Goal: Find specific page/section: Find specific page/section

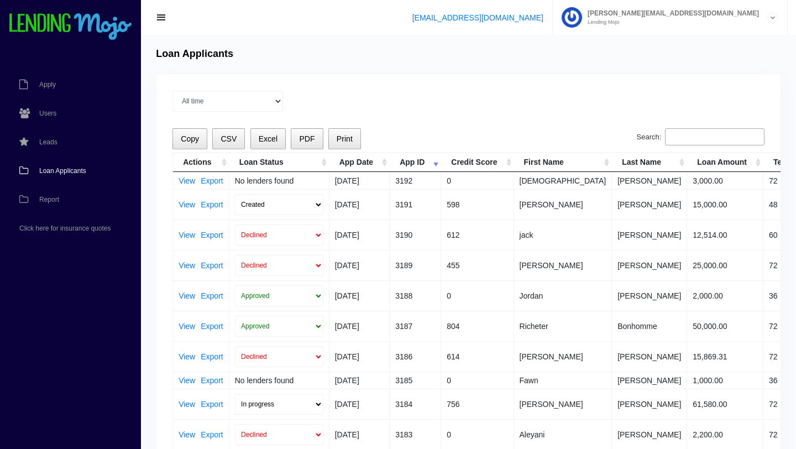
click at [705, 138] on input "Search:" at bounding box center [714, 137] width 99 height 18
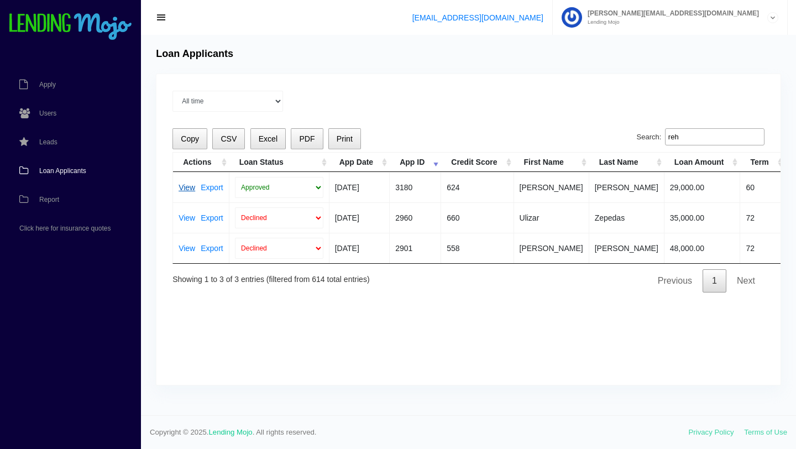
type input "reh"
click at [186, 188] on link "View" at bounding box center [186, 187] width 17 height 8
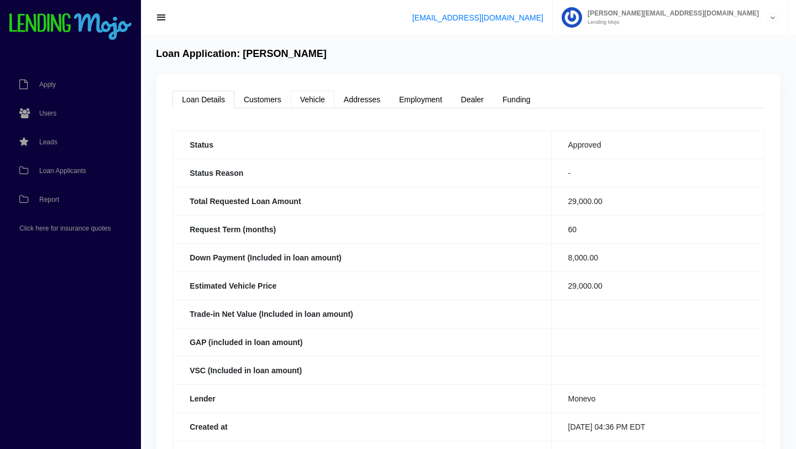
click at [313, 100] on link "Vehicle" at bounding box center [313, 100] width 44 height 18
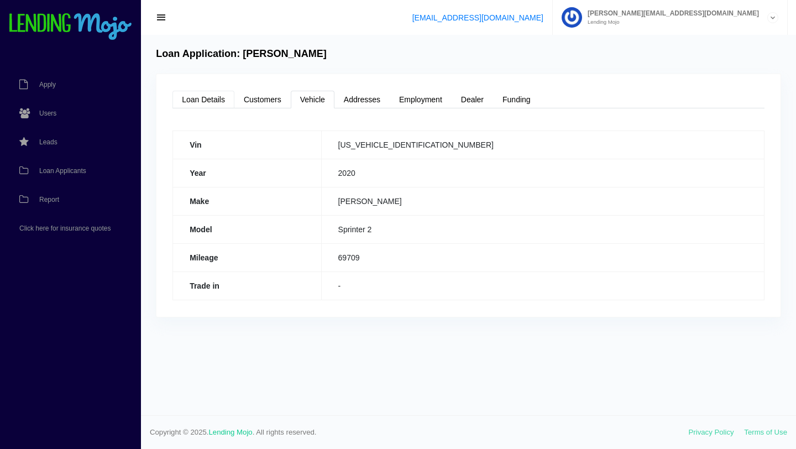
click at [208, 97] on link "Loan Details" at bounding box center [203, 100] width 62 height 18
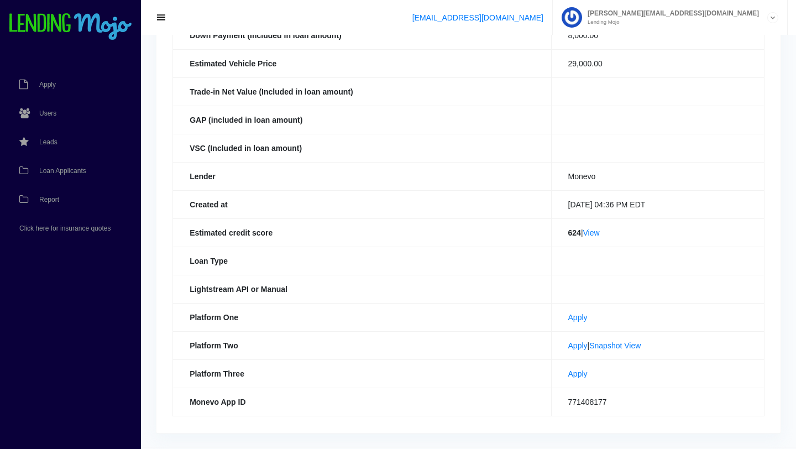
scroll to position [230, 0]
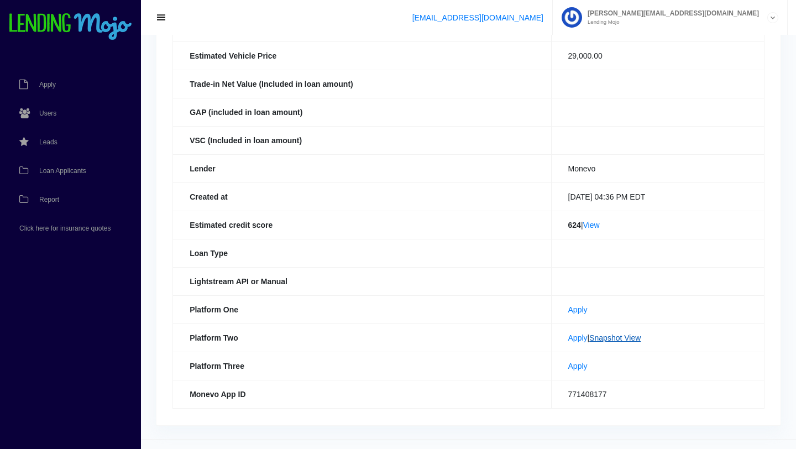
click at [613, 337] on link "Snapshot View" at bounding box center [614, 337] width 51 height 9
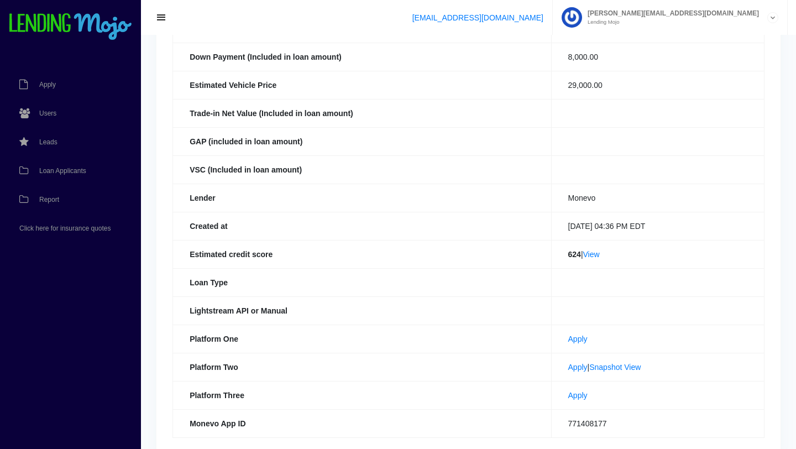
scroll to position [236, 0]
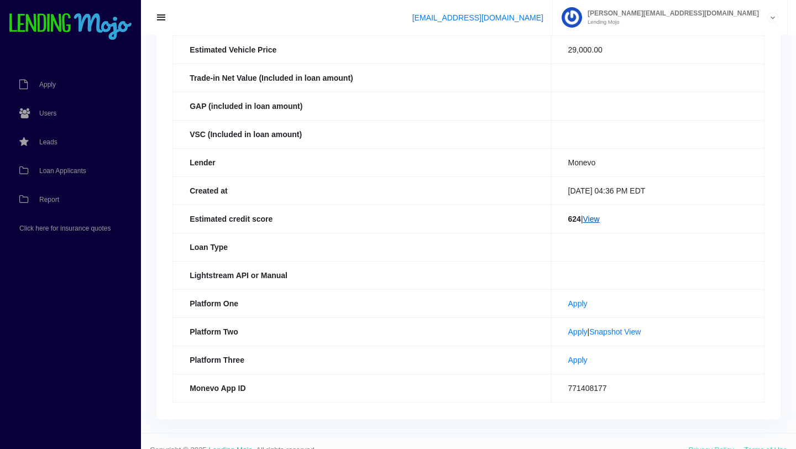
click at [588, 221] on link "View" at bounding box center [591, 218] width 17 height 9
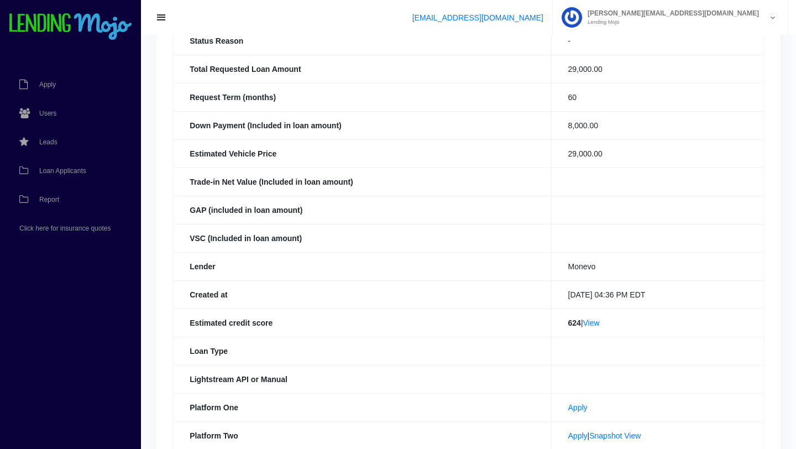
scroll to position [0, 0]
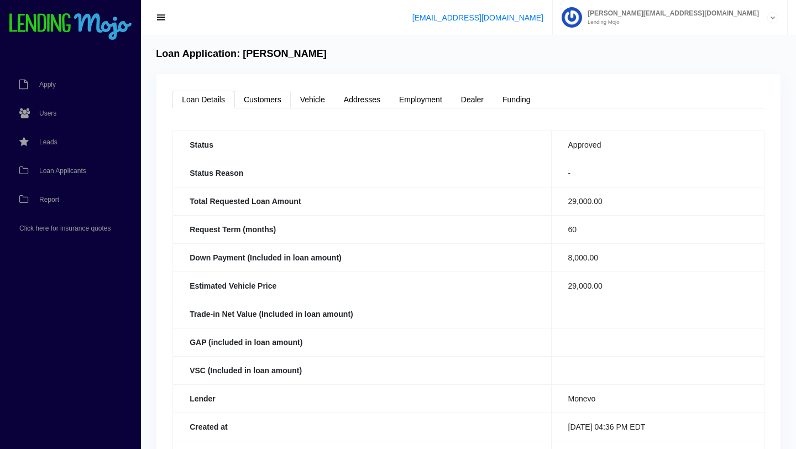
click at [271, 99] on link "Customers" at bounding box center [262, 100] width 56 height 18
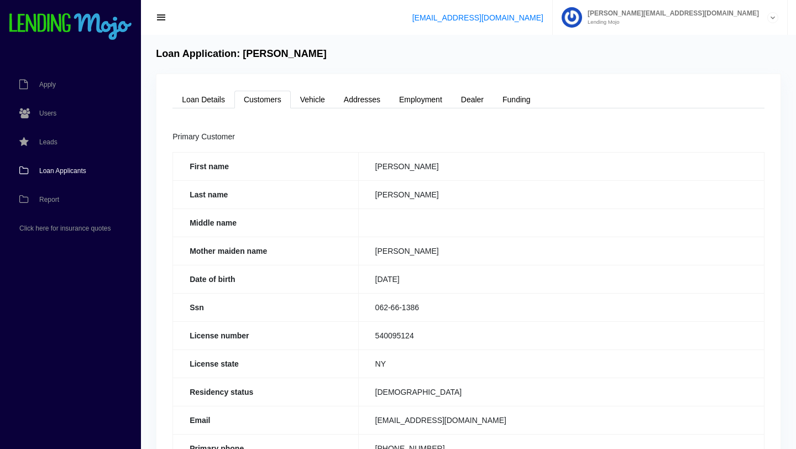
click at [68, 176] on link "Loan Applicants" at bounding box center [65, 170] width 130 height 29
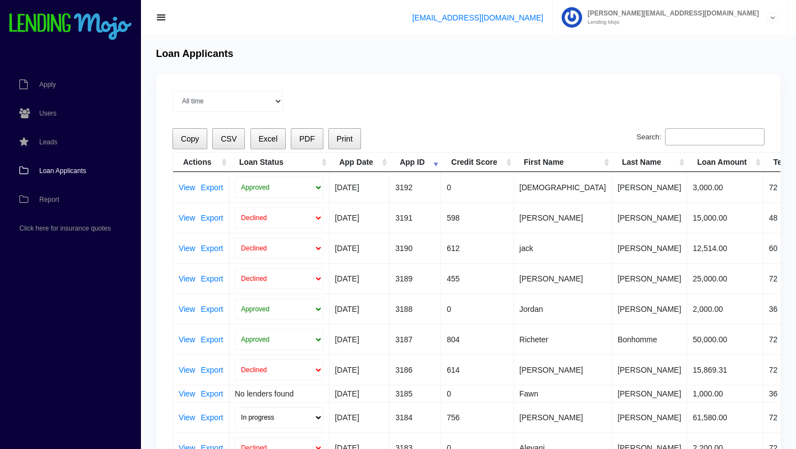
click at [712, 135] on input "Search:" at bounding box center [714, 137] width 99 height 18
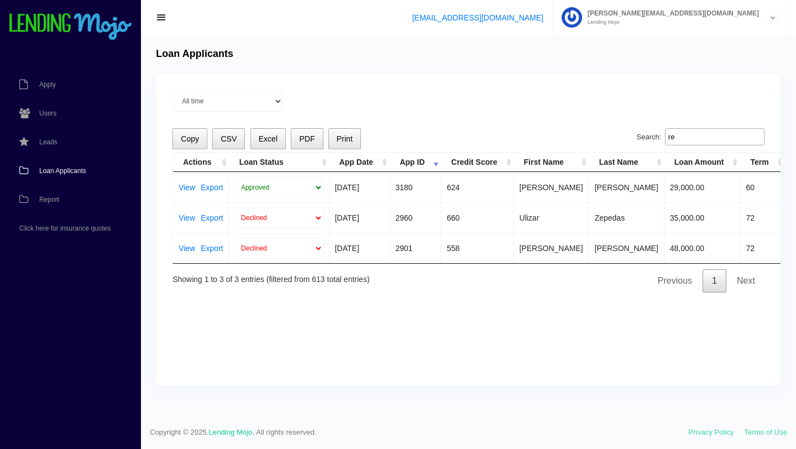
type input "r"
